Goal: Task Accomplishment & Management: Use online tool/utility

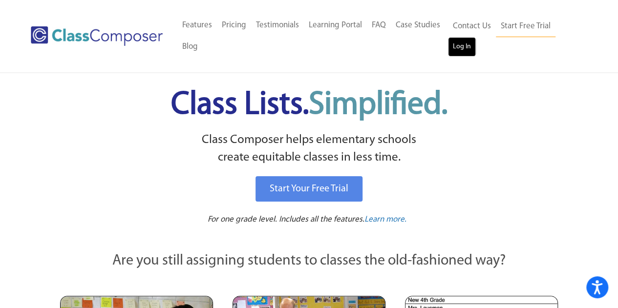
click at [457, 46] on link "Log In" at bounding box center [462, 47] width 28 height 20
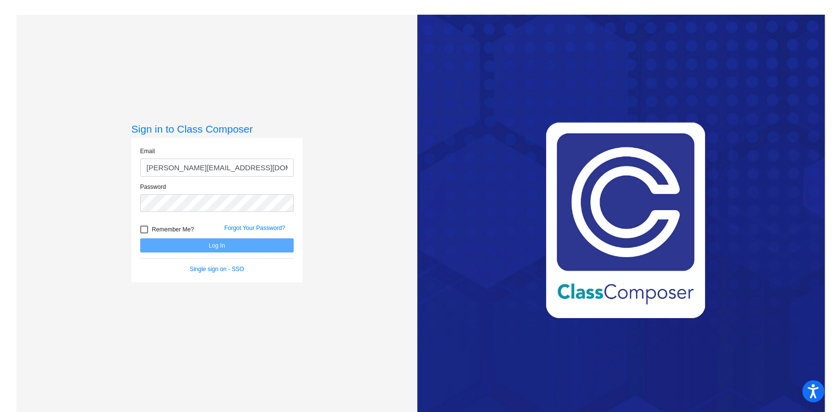
type input "[PERSON_NAME][EMAIL_ADDRESS][DOMAIN_NAME]"
click at [140, 238] on button "Log In" at bounding box center [216, 245] width 153 height 14
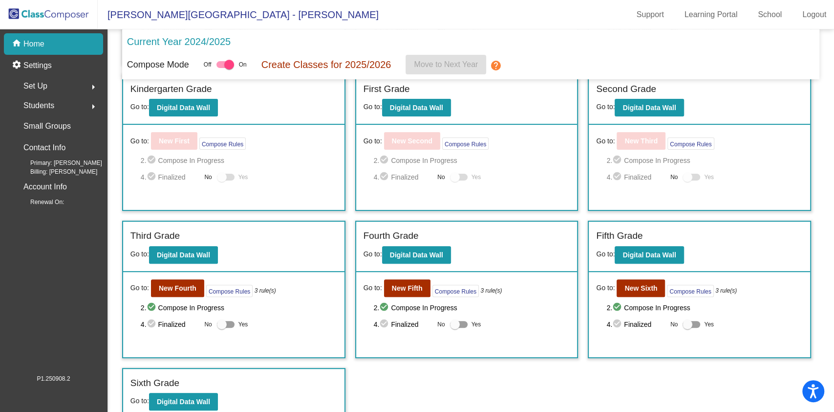
scroll to position [164, 0]
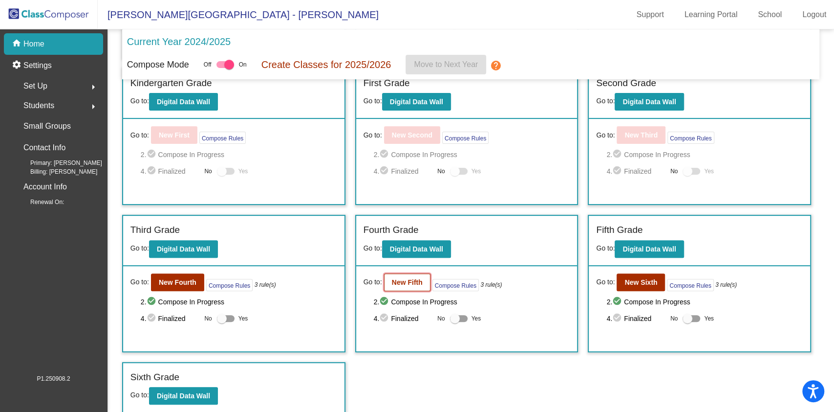
click at [411, 280] on b "New Fifth" at bounding box center [407, 282] width 31 height 8
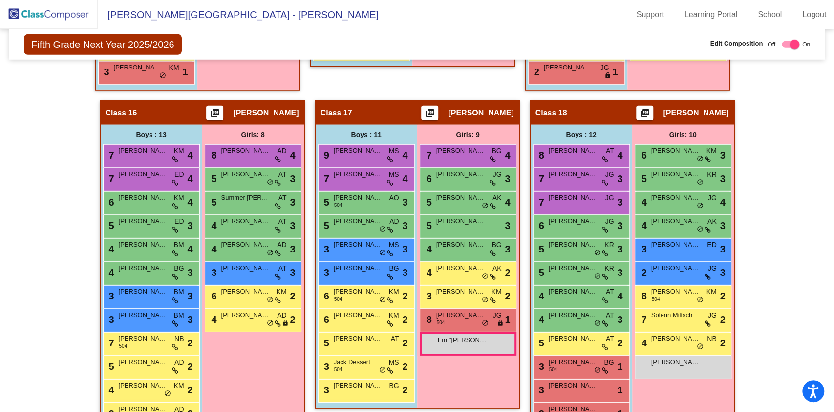
scroll to position [2010, 0]
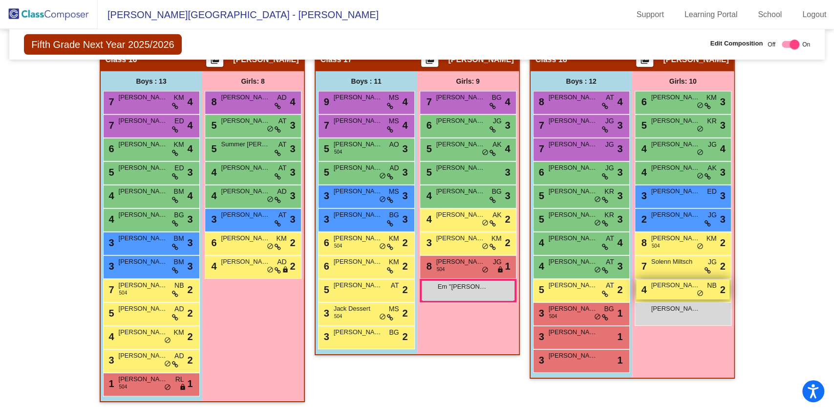
click at [678, 282] on span "[PERSON_NAME]" at bounding box center [676, 285] width 49 height 10
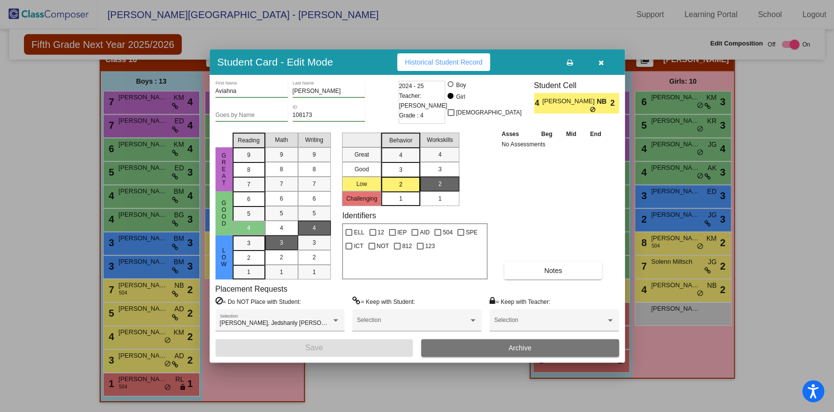
click at [606, 65] on button "button" at bounding box center [601, 62] width 31 height 18
